Goal: Check status

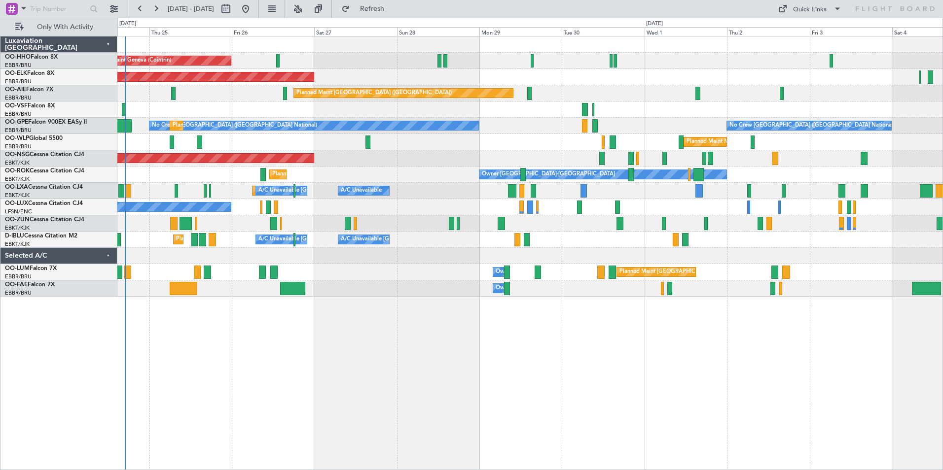
click at [160, 272] on div "Planned Maint [GEOGRAPHIC_DATA] ([GEOGRAPHIC_DATA] National) Owner [GEOGRAPHIC_…" at bounding box center [529, 272] width 825 height 16
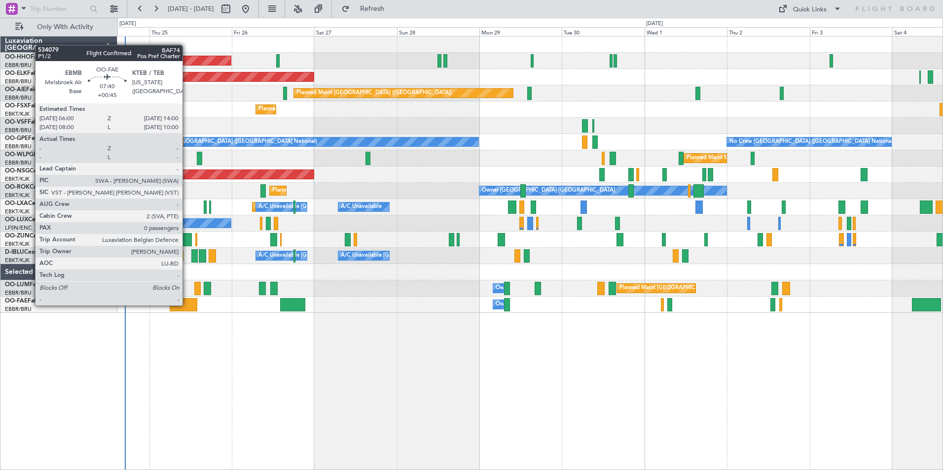
click at [187, 305] on div at bounding box center [184, 304] width 28 height 13
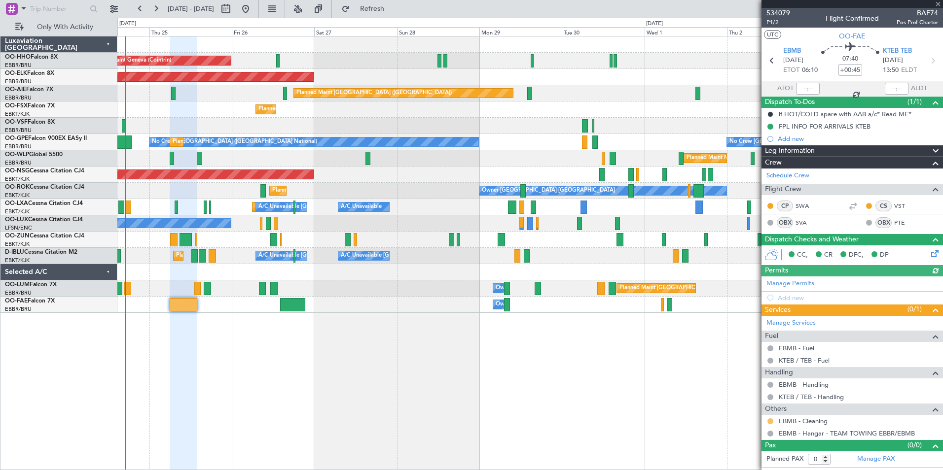
click at [770, 422] on button at bounding box center [770, 422] width 6 height 6
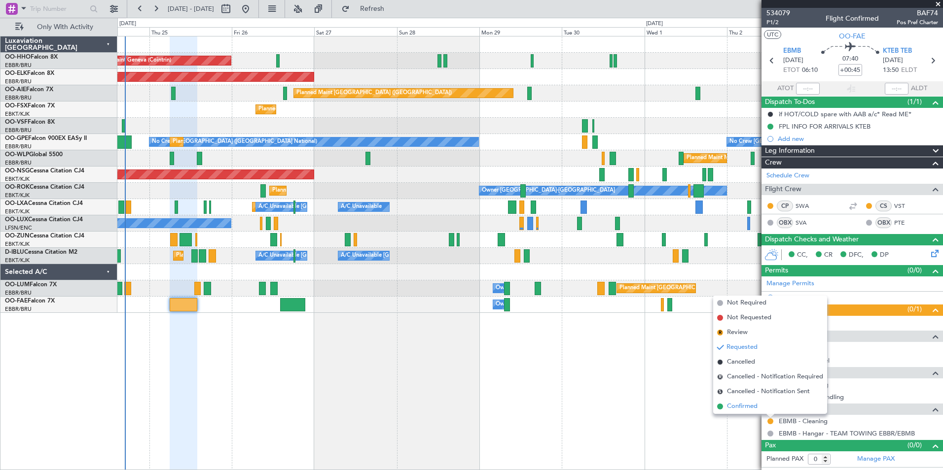
click at [719, 407] on span at bounding box center [720, 407] width 6 height 6
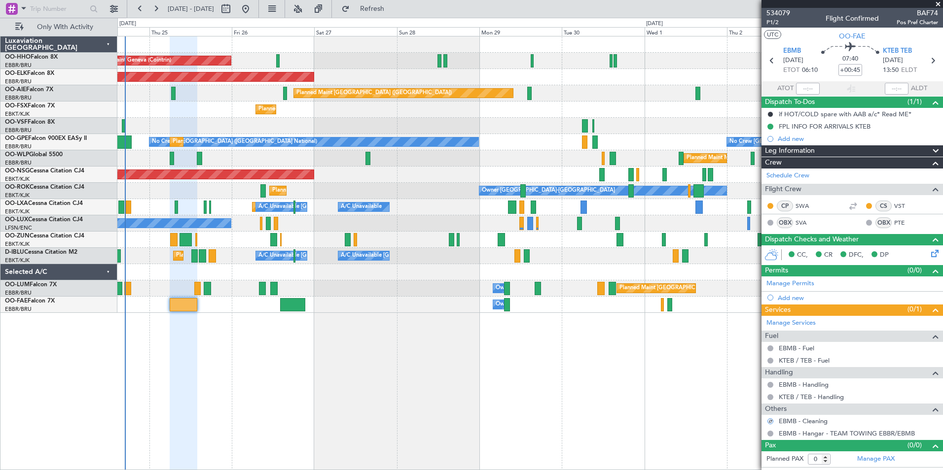
click at [936, 4] on span at bounding box center [938, 4] width 10 height 9
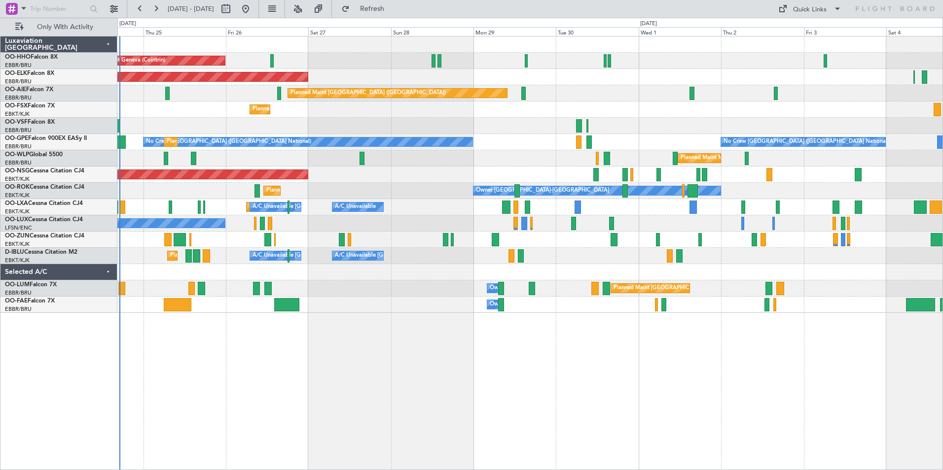
click at [266, 159] on div "Planned Maint Milan (Linate)" at bounding box center [529, 158] width 825 height 16
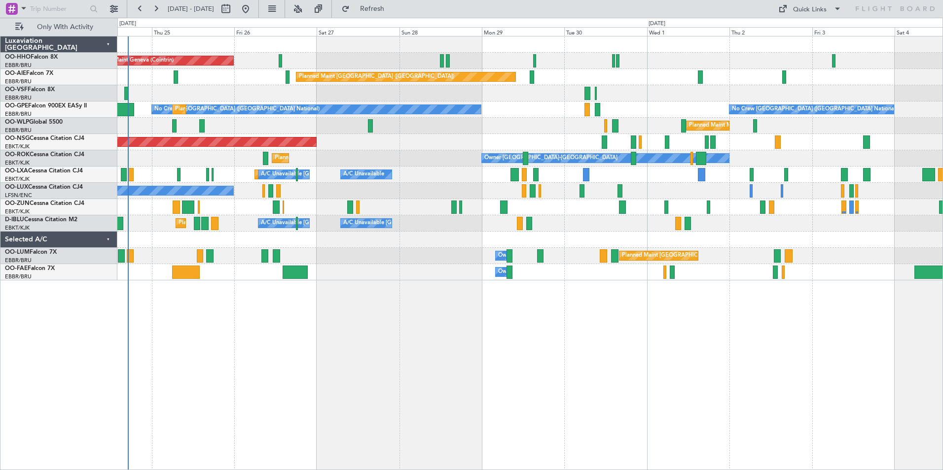
click at [160, 250] on div "Planned Maint [GEOGRAPHIC_DATA] ([GEOGRAPHIC_DATA] National) Owner [GEOGRAPHIC_…" at bounding box center [529, 256] width 825 height 16
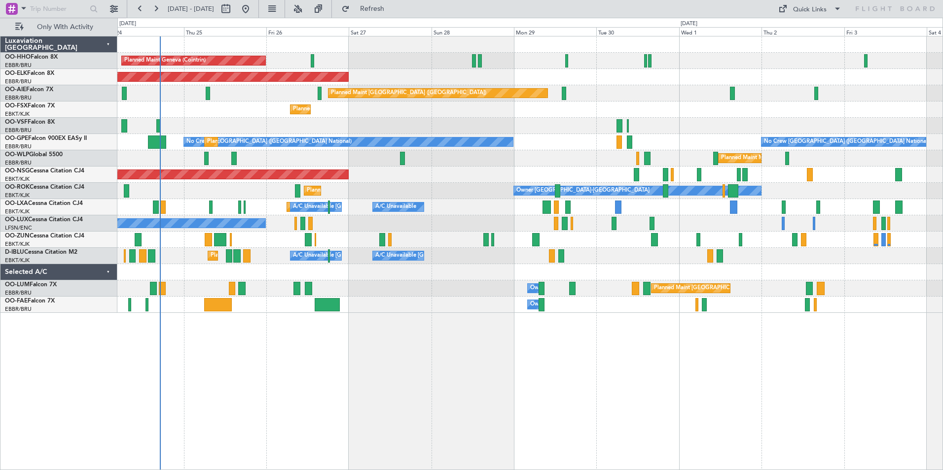
click at [367, 128] on div at bounding box center [529, 126] width 825 height 16
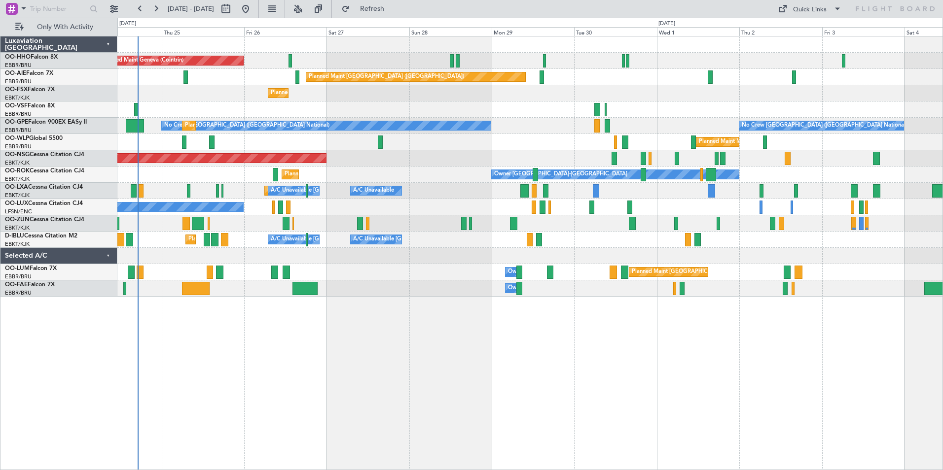
click at [223, 116] on div at bounding box center [529, 110] width 825 height 16
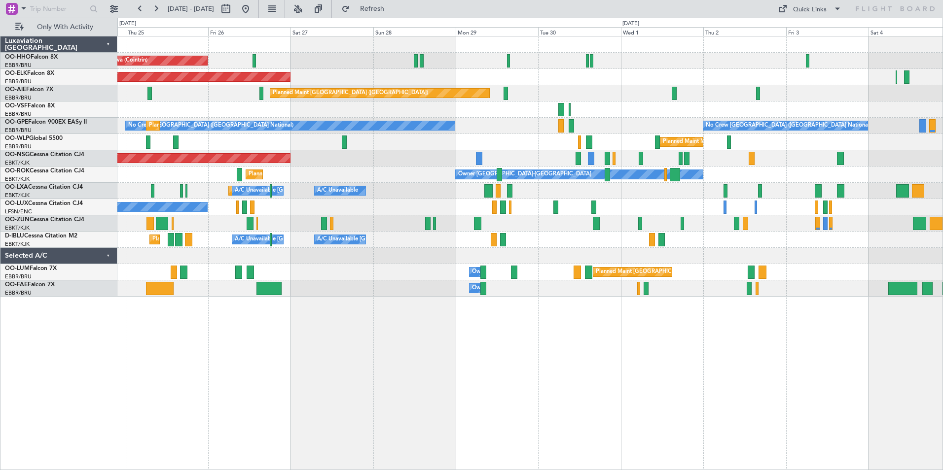
click at [753, 231] on div "Planned Maint Geneva (Cointrin) Planned Maint [GEOGRAPHIC_DATA]-[GEOGRAPHIC_DAT…" at bounding box center [529, 166] width 825 height 260
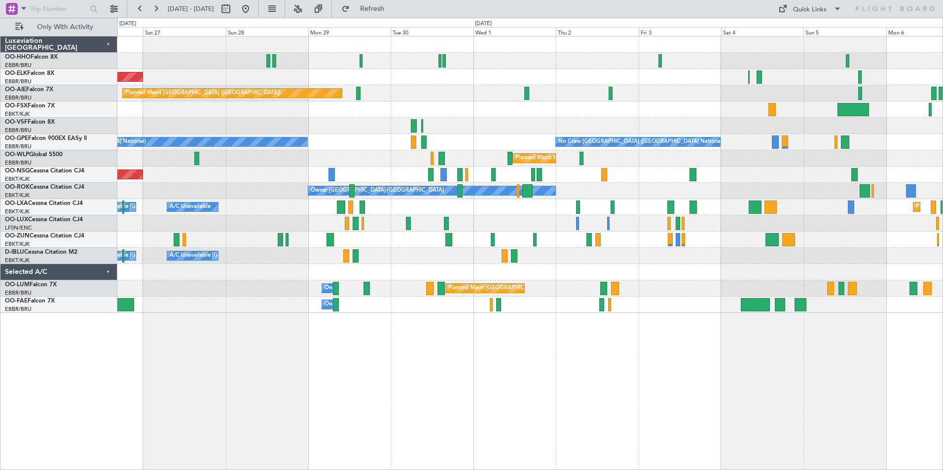
click at [743, 185] on div "Owner [GEOGRAPHIC_DATA]-[GEOGRAPHIC_DATA] Planned Maint [GEOGRAPHIC_DATA]-[GEOG…" at bounding box center [529, 191] width 825 height 16
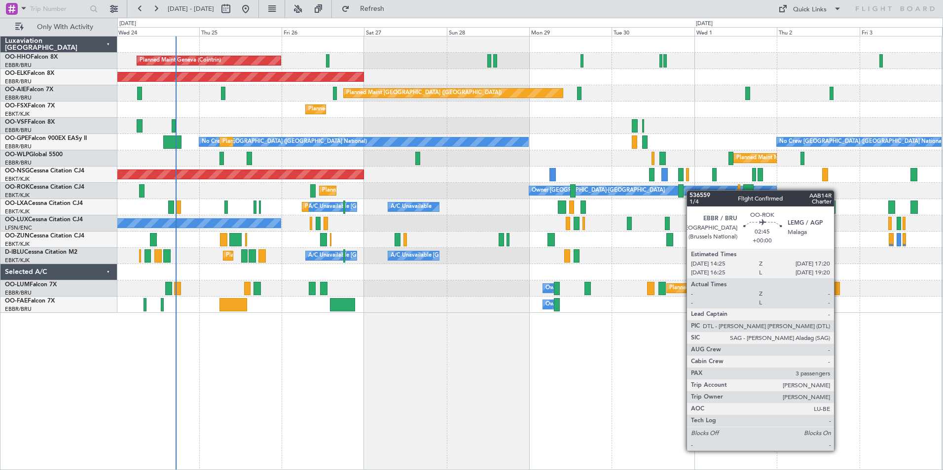
click at [810, 233] on div "Planned Maint Geneva (Cointrin) Planned Maint [GEOGRAPHIC_DATA]-[GEOGRAPHIC_DAT…" at bounding box center [529, 174] width 825 height 277
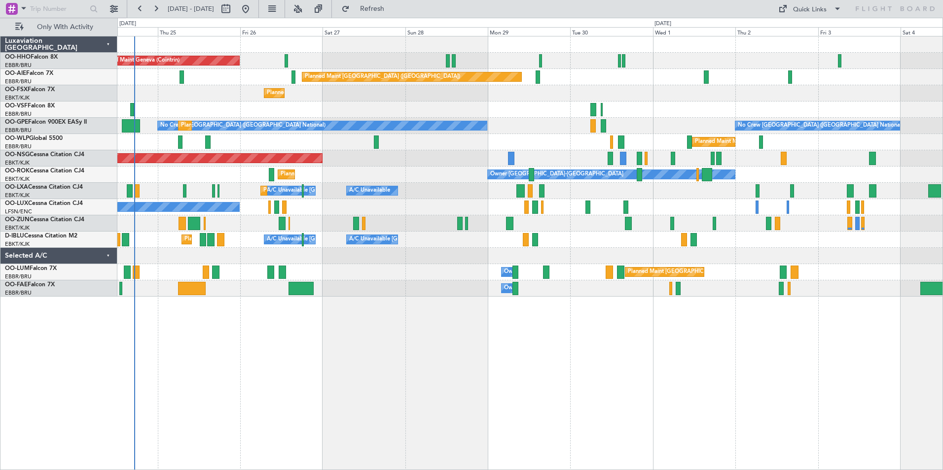
click at [461, 298] on div "Planned Maint Geneva (Cointrin) Planned Maint [GEOGRAPHIC_DATA] ([GEOGRAPHIC_DA…" at bounding box center [529, 253] width 825 height 434
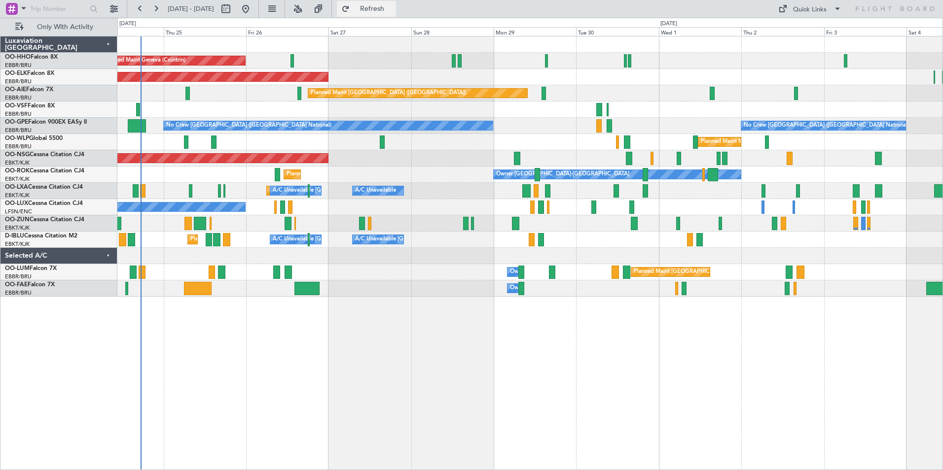
click at [383, 8] on span "Refresh" at bounding box center [372, 8] width 41 height 7
click at [377, 13] on button "Refresh" at bounding box center [366, 9] width 59 height 16
click at [393, 10] on span "Refresh" at bounding box center [372, 8] width 41 height 7
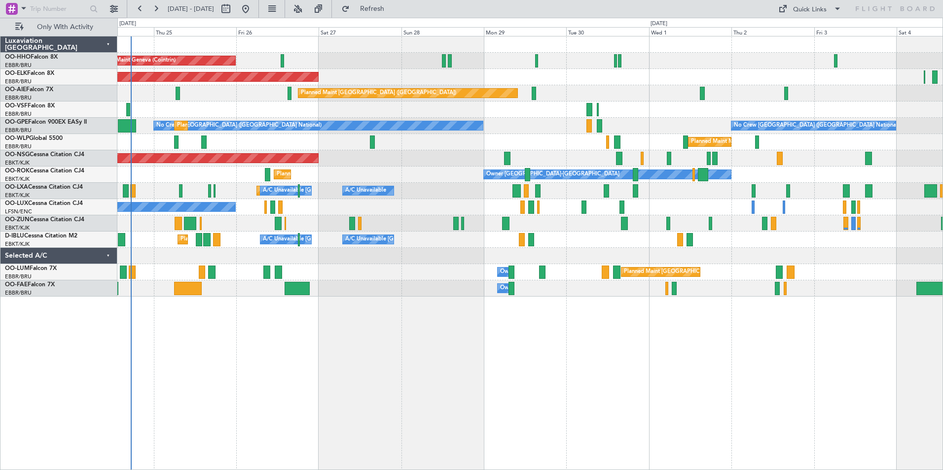
click at [276, 147] on div "Planned Maint Milan (Linate)" at bounding box center [529, 142] width 825 height 16
click at [396, 14] on button "Refresh" at bounding box center [366, 9] width 59 height 16
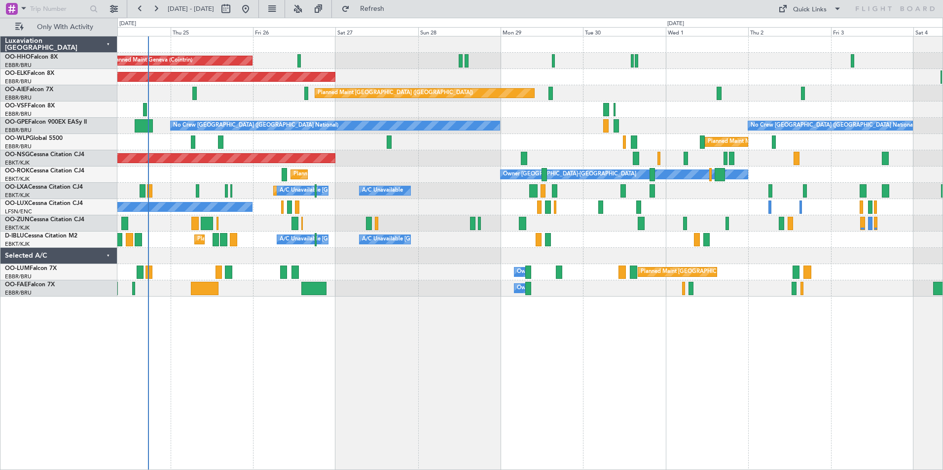
click at [170, 262] on div at bounding box center [529, 256] width 825 height 16
click at [372, 13] on button "Refresh" at bounding box center [366, 9] width 59 height 16
click at [393, 9] on span "Refresh" at bounding box center [372, 8] width 41 height 7
